Goal: Information Seeking & Learning: Learn about a topic

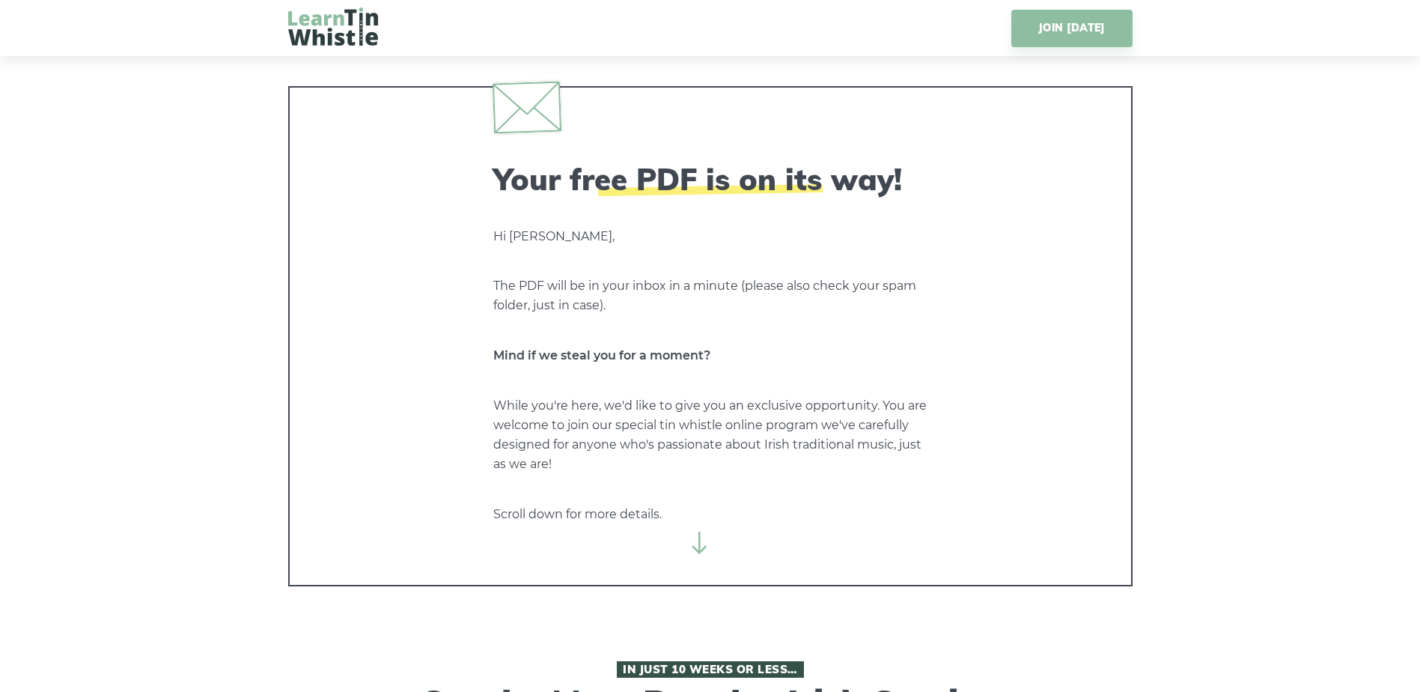
click at [698, 542] on icon at bounding box center [700, 542] width 22 height 22
click at [696, 549] on icon at bounding box center [700, 542] width 22 height 22
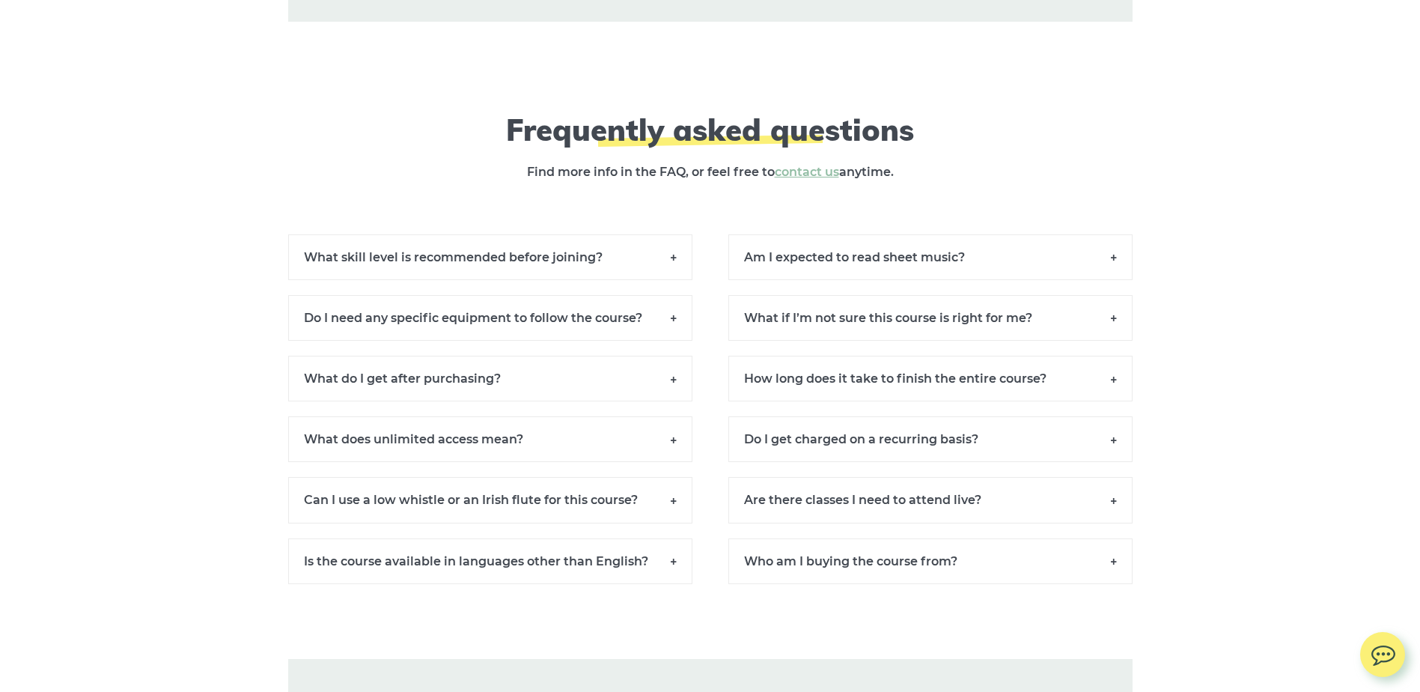
scroll to position [10759, 0]
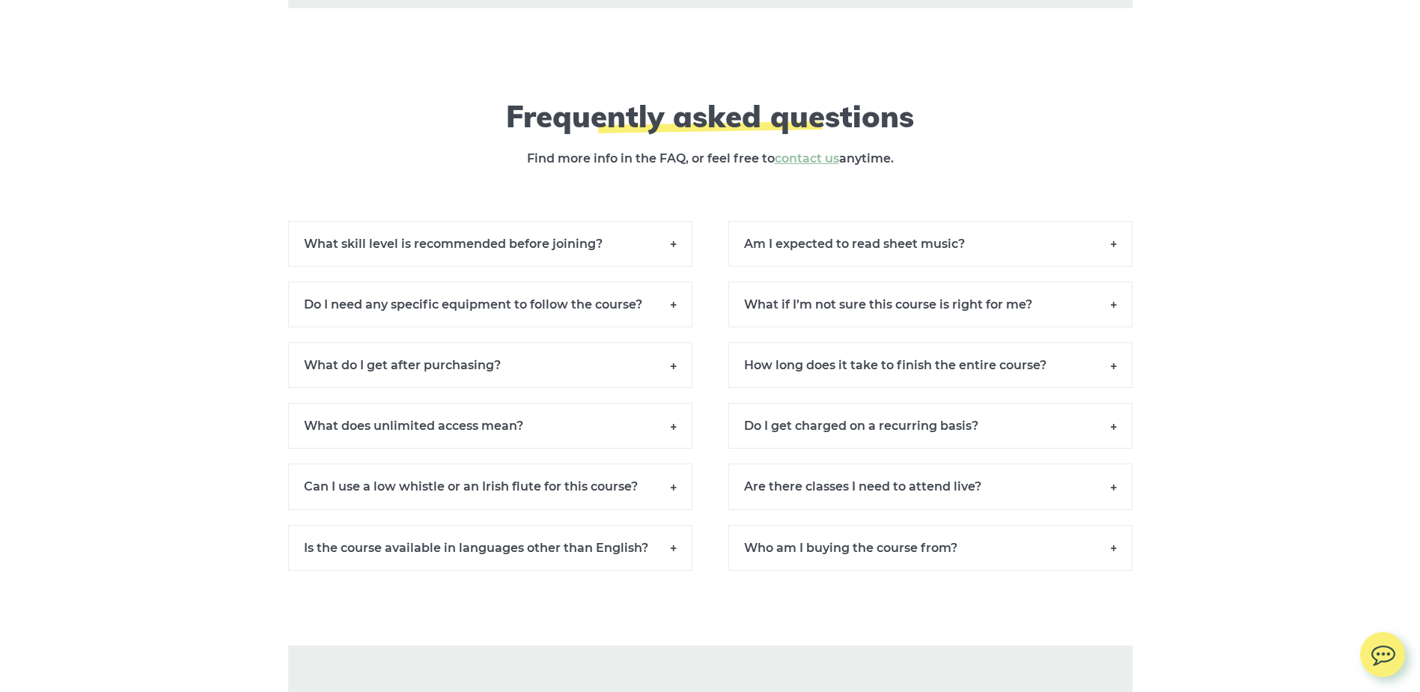
click at [671, 260] on h6 "What skill level is recommended before joining?" at bounding box center [490, 244] width 404 height 46
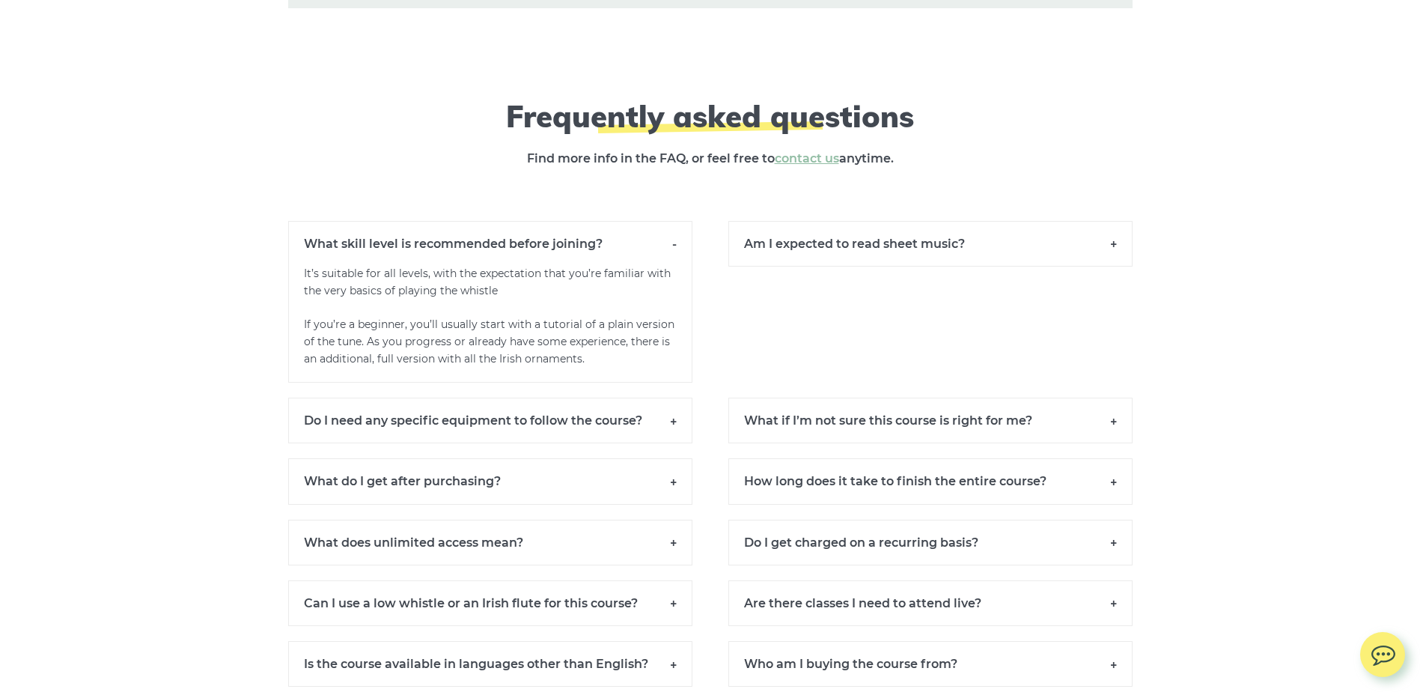
click at [677, 260] on h6 "What skill level is recommended before joining?" at bounding box center [490, 243] width 404 height 45
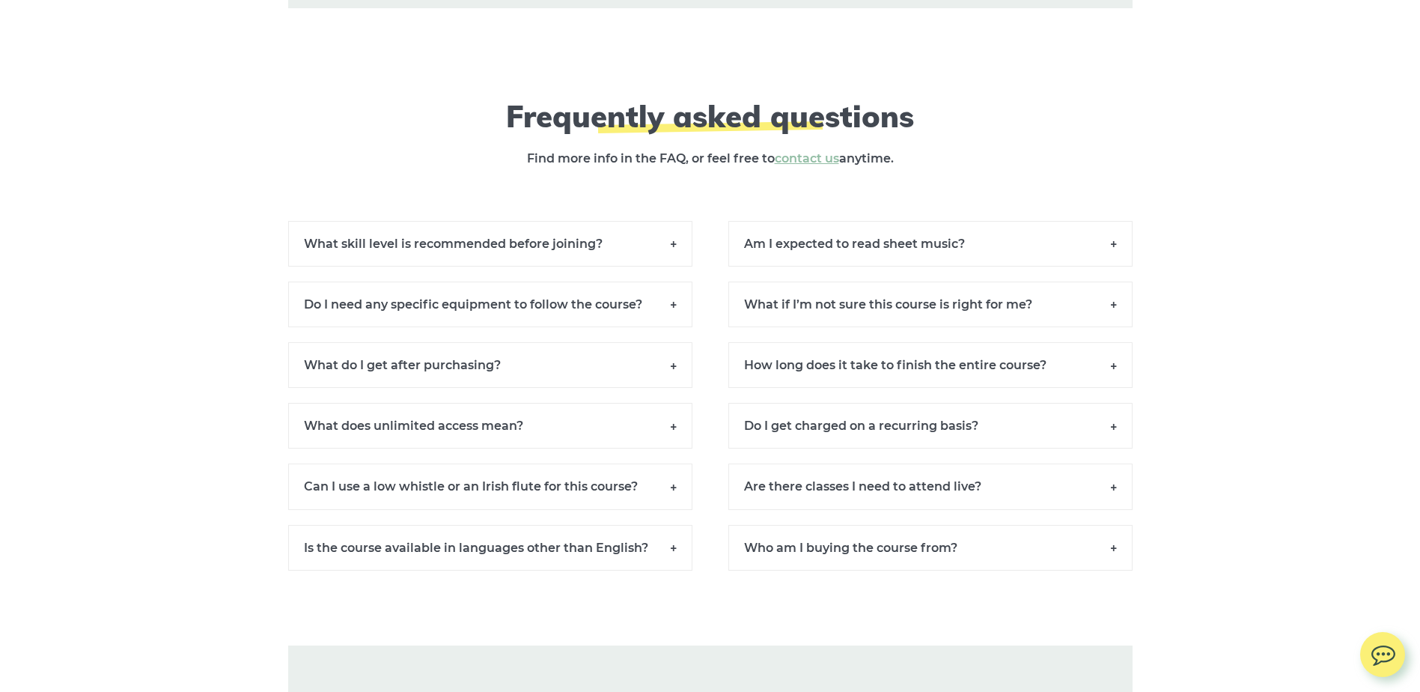
click at [669, 443] on h6 "What does unlimited access mean?" at bounding box center [490, 426] width 404 height 46
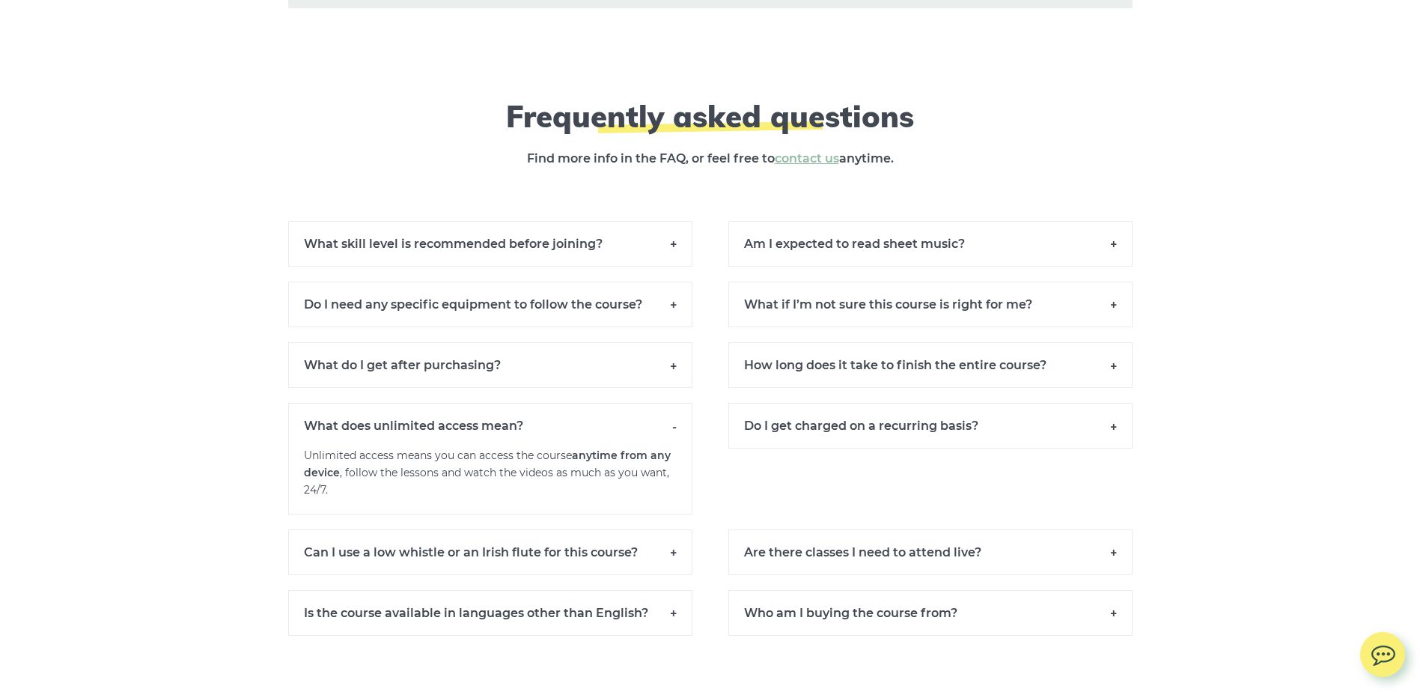
click at [674, 444] on h6 "What does unlimited access mean?" at bounding box center [490, 425] width 404 height 45
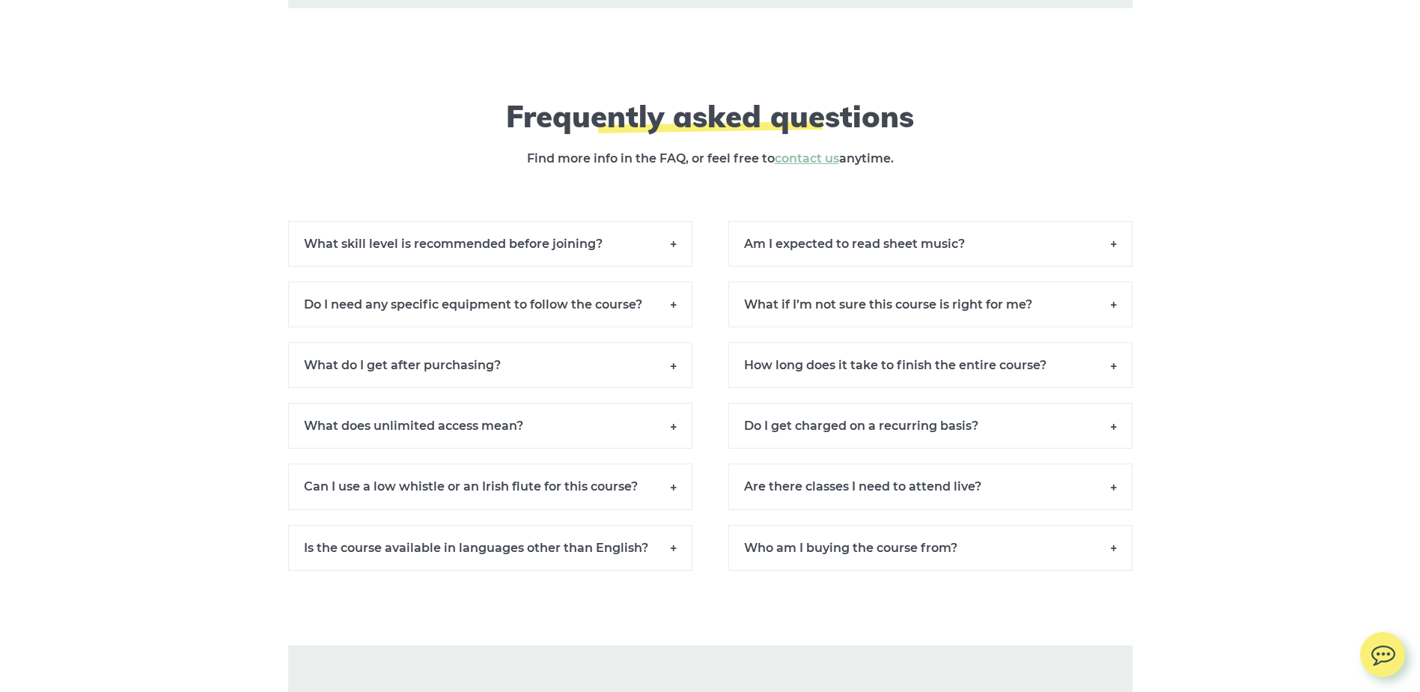
click at [672, 378] on h6 "What do I get after purchasing?" at bounding box center [490, 365] width 404 height 46
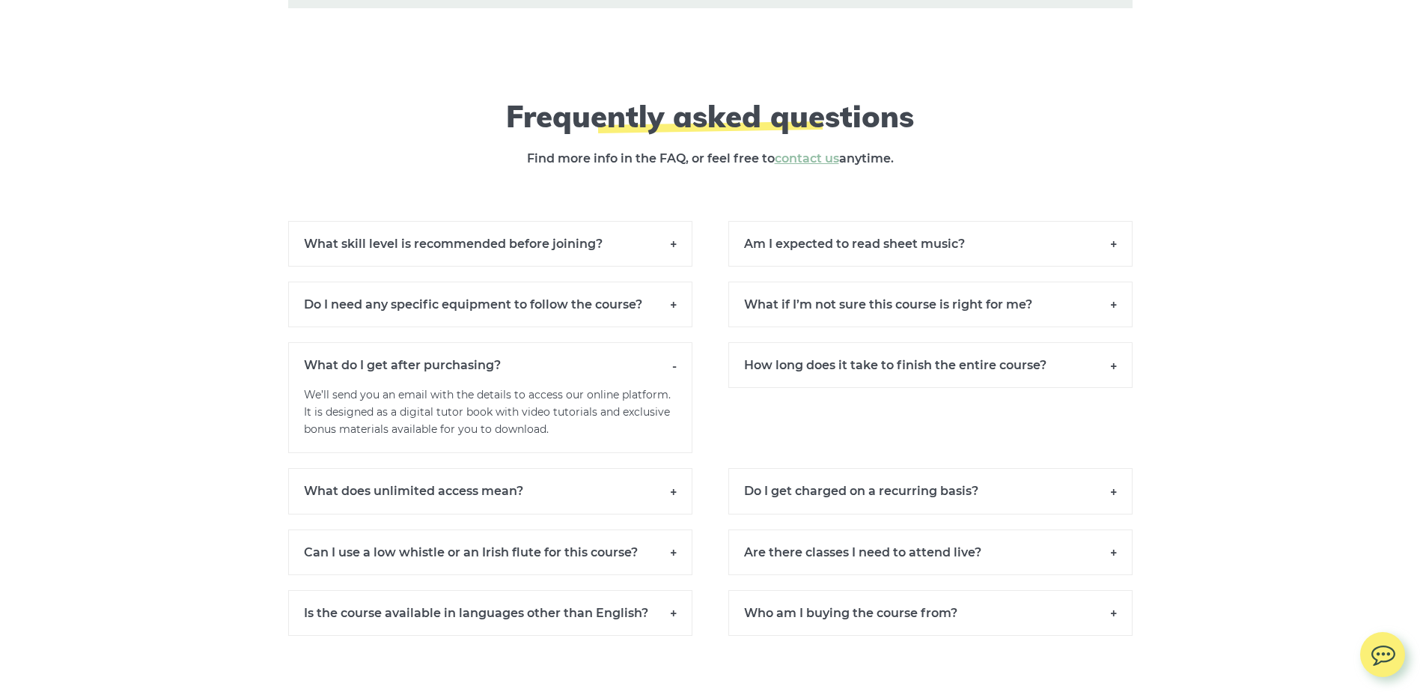
click at [672, 378] on h6 "What do I get after purchasing?" at bounding box center [490, 364] width 404 height 45
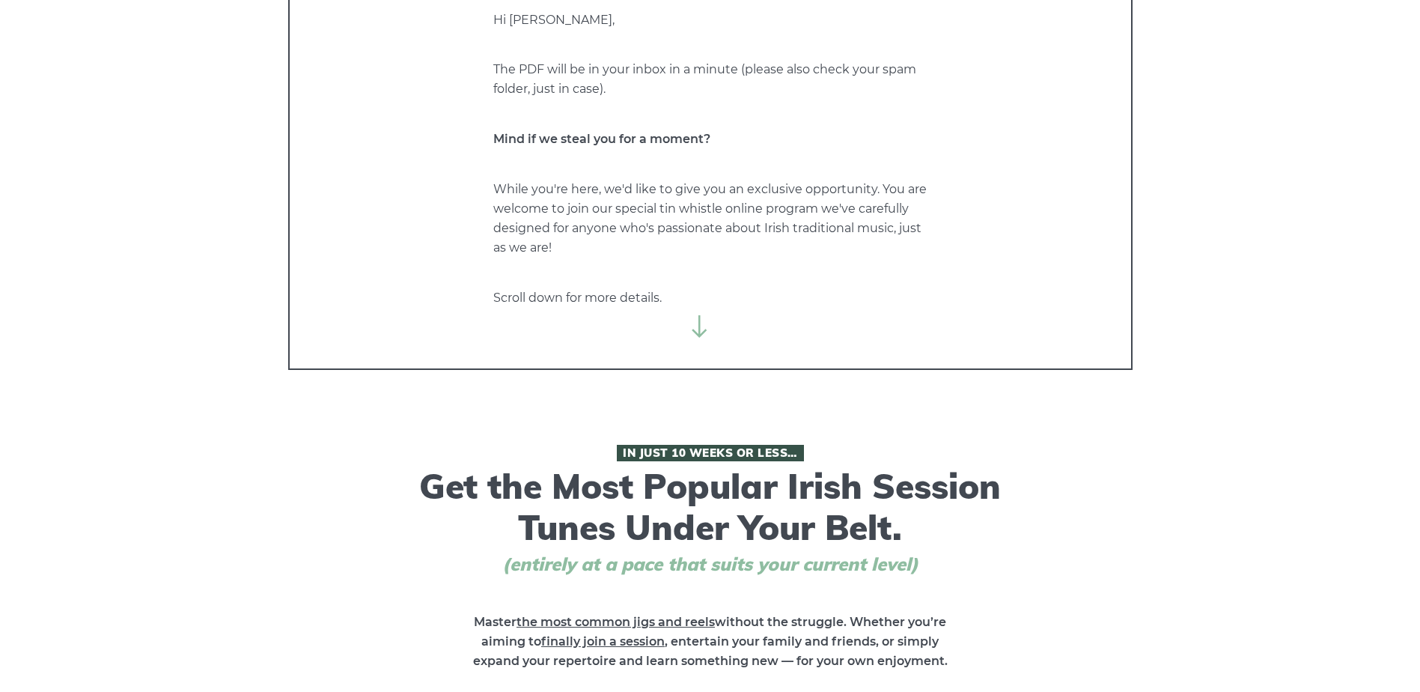
scroll to position [0, 0]
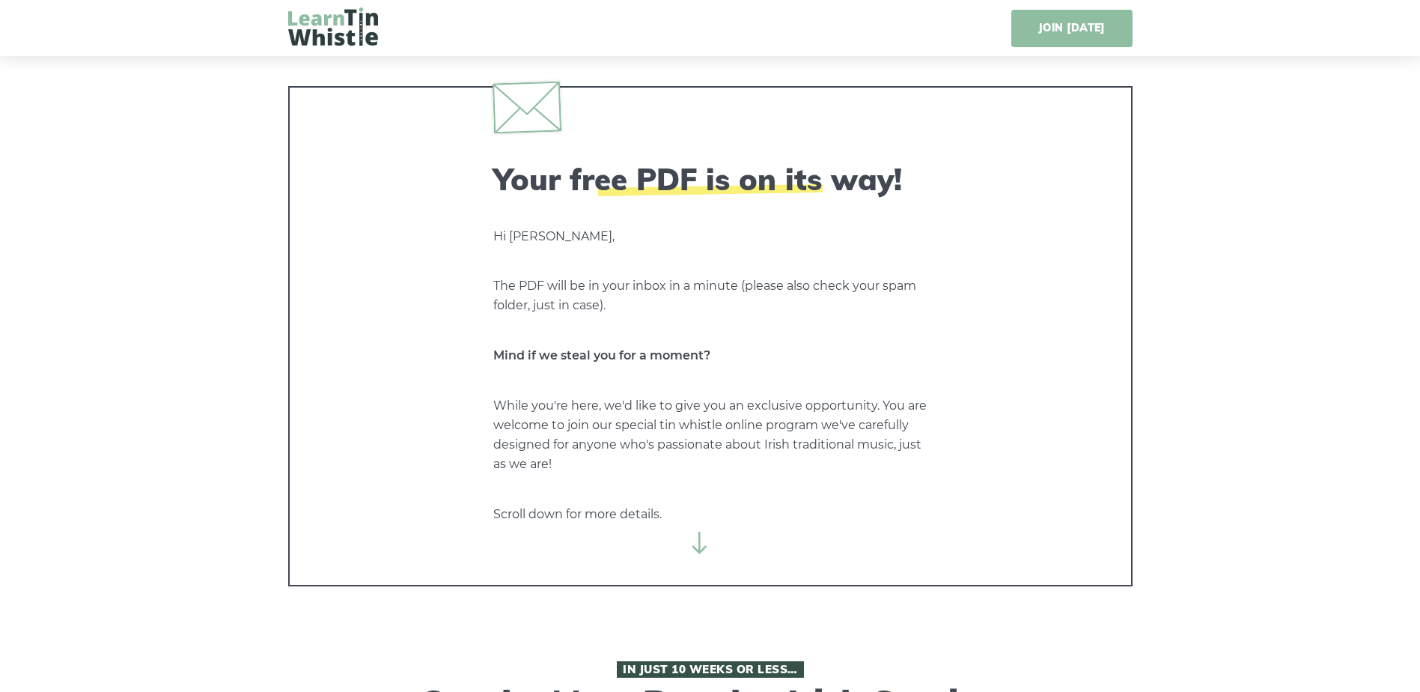
click at [1056, 34] on link "JOIN [DATE]" at bounding box center [1071, 28] width 120 height 37
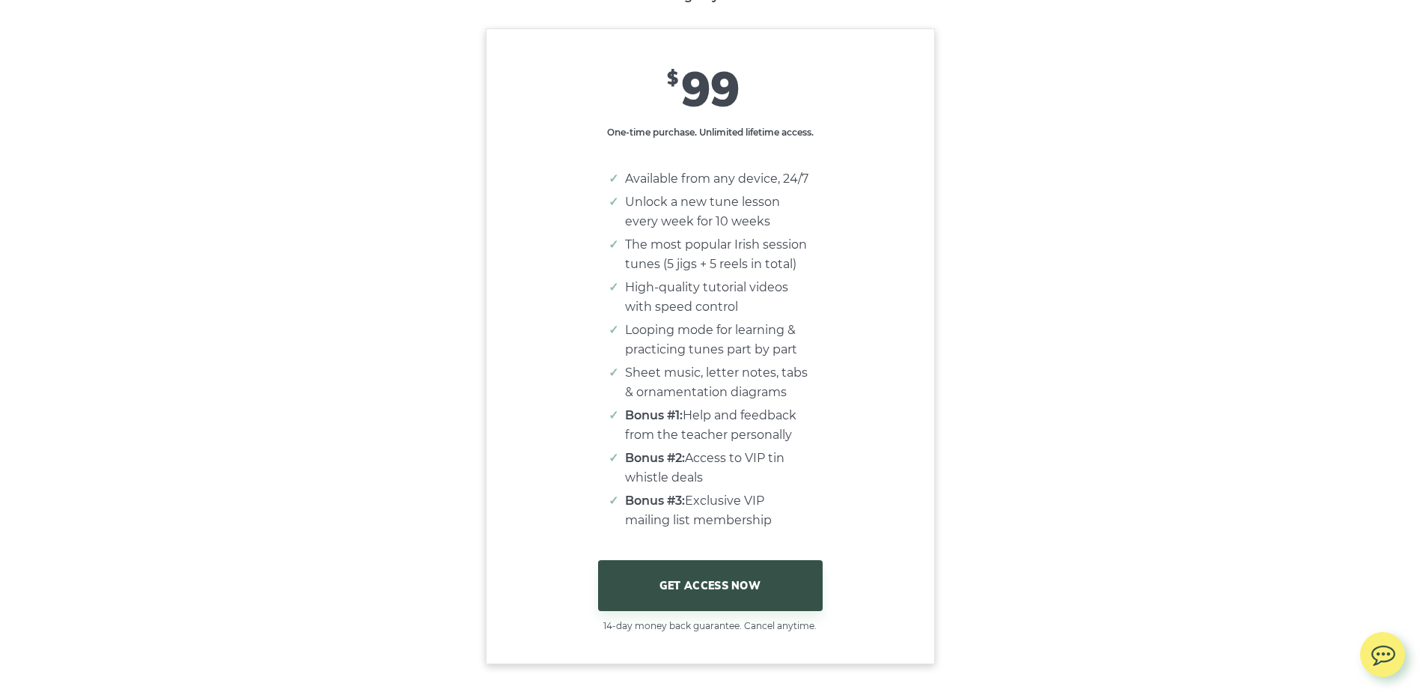
scroll to position [9609, 0]
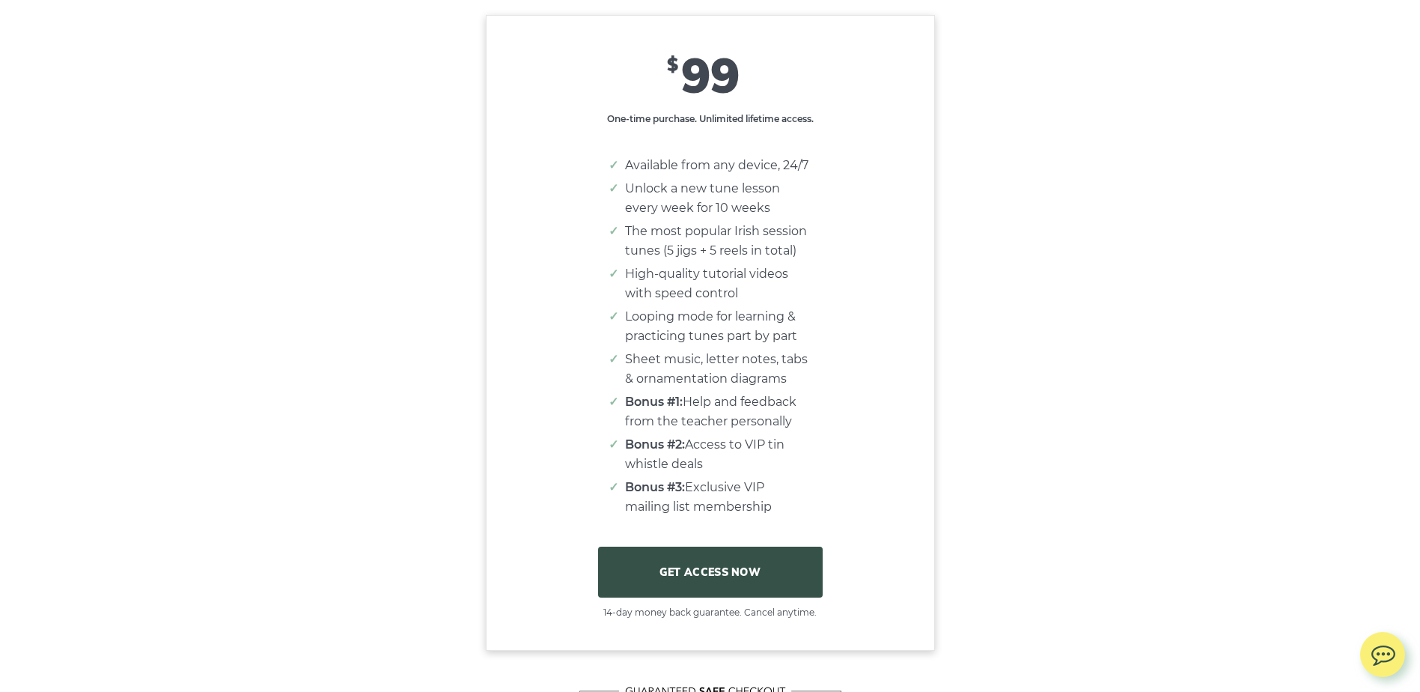
click at [721, 588] on link "GET ACCESS NOW" at bounding box center [710, 571] width 225 height 51
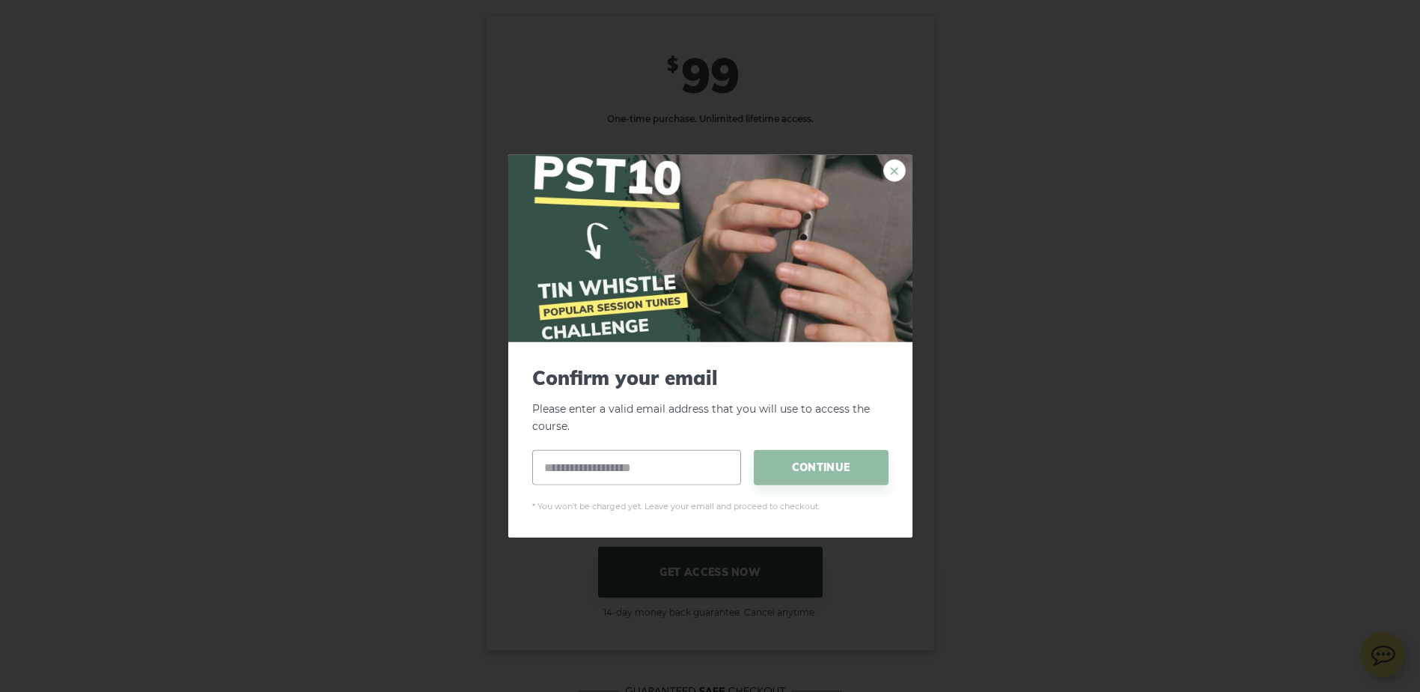
click at [896, 177] on link "×" at bounding box center [894, 170] width 22 height 22
